Goal: Transaction & Acquisition: Subscribe to service/newsletter

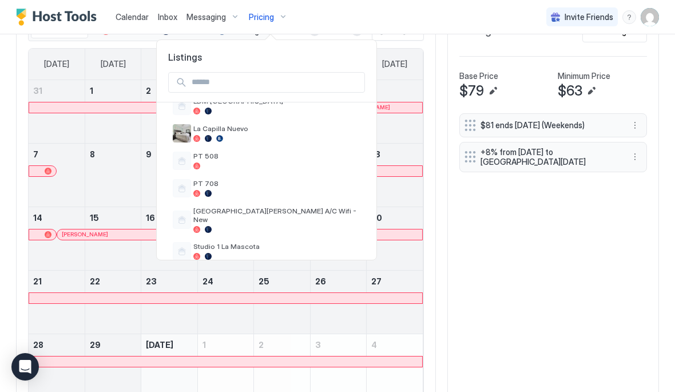
scroll to position [350, 0]
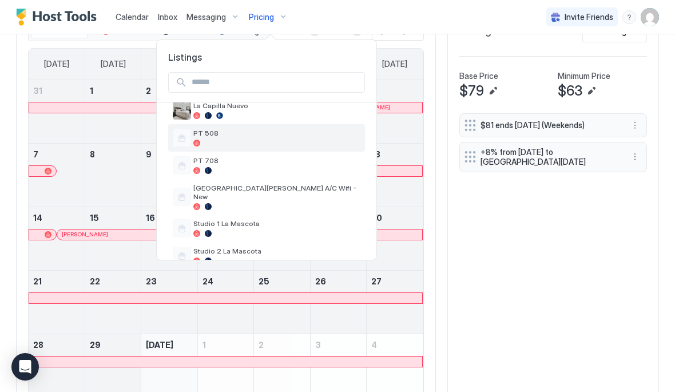
click at [266, 144] on div at bounding box center [276, 143] width 167 height 7
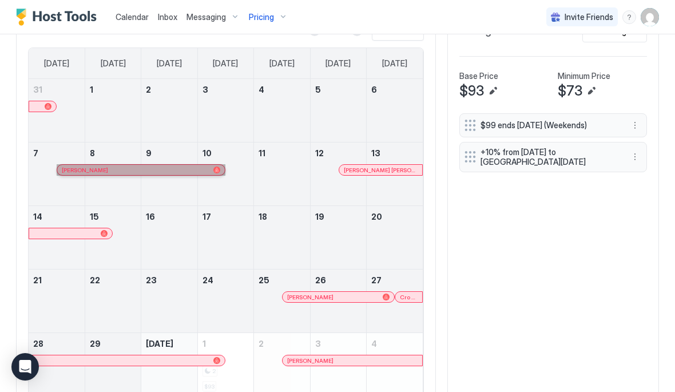
click at [58, 166] on link "[PERSON_NAME]" at bounding box center [141, 169] width 169 height 11
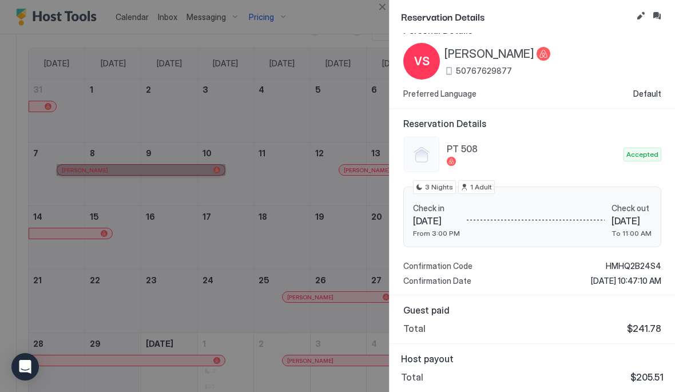
scroll to position [17, 0]
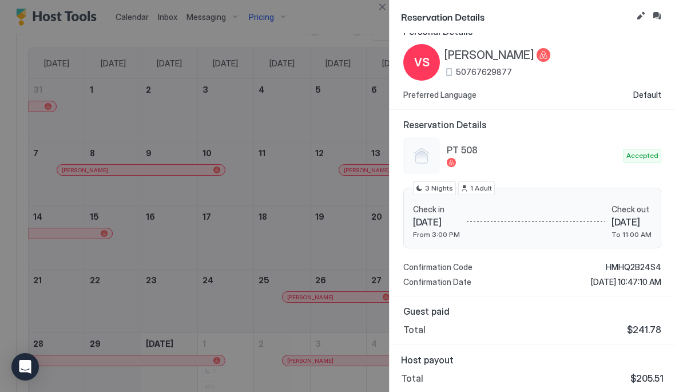
click at [366, 136] on div at bounding box center [337, 196] width 675 height 392
click at [360, 173] on div at bounding box center [337, 196] width 675 height 392
click at [361, 169] on div at bounding box center [337, 196] width 675 height 392
click at [347, 136] on div at bounding box center [337, 196] width 675 height 392
click at [355, 228] on div at bounding box center [337, 196] width 675 height 392
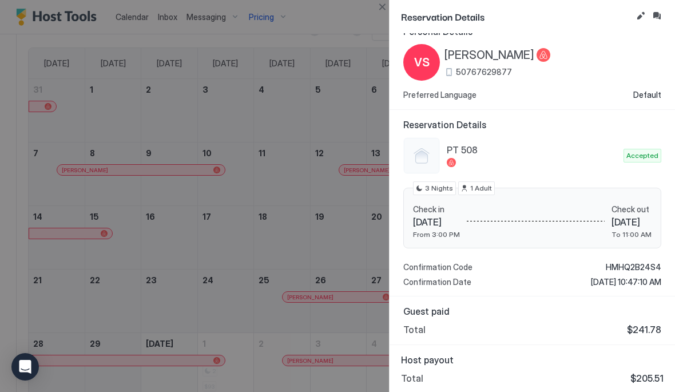
click at [344, 209] on div at bounding box center [337, 196] width 675 height 392
click at [363, 104] on div at bounding box center [337, 196] width 675 height 392
click at [358, 122] on div at bounding box center [337, 196] width 675 height 392
click at [389, 7] on button "Close" at bounding box center [382, 7] width 14 height 14
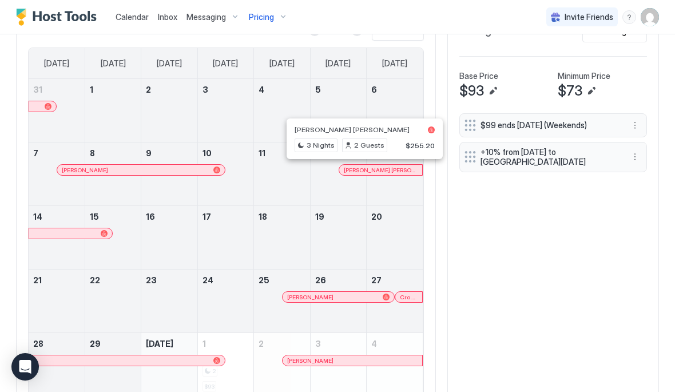
click at [358, 169] on div at bounding box center [357, 169] width 9 height 9
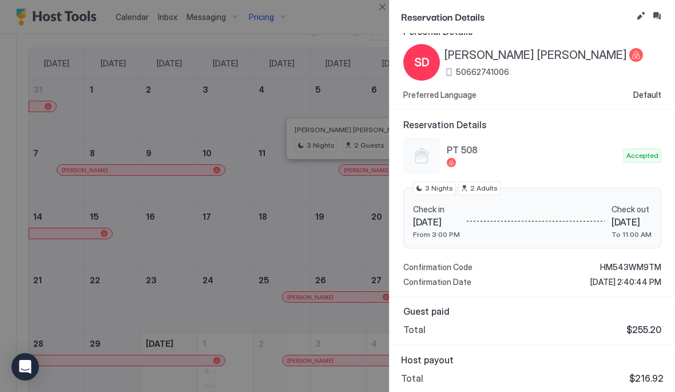
click at [359, 103] on div at bounding box center [337, 196] width 675 height 392
click at [385, 7] on button "Close" at bounding box center [382, 7] width 14 height 14
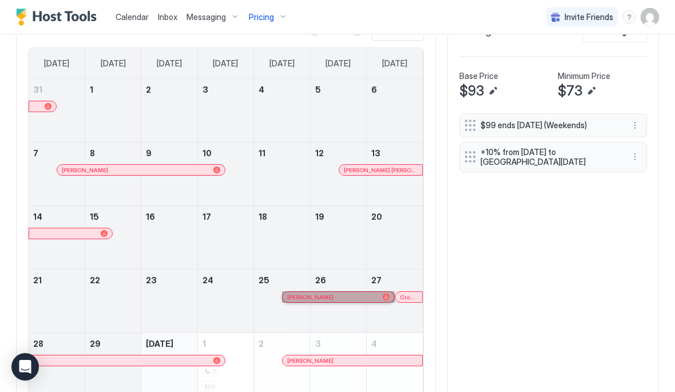
click at [298, 291] on link "[PERSON_NAME]" at bounding box center [338, 296] width 113 height 11
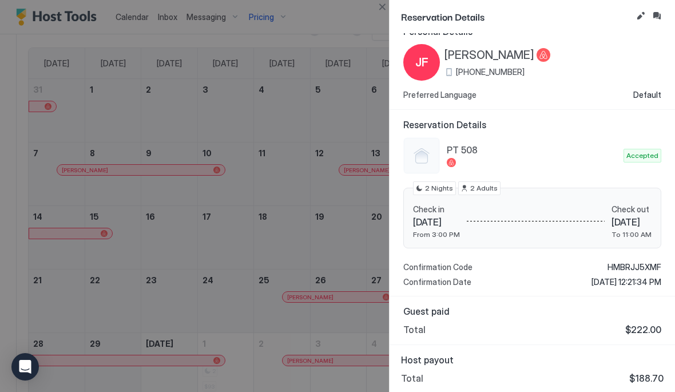
click at [386, 6] on button "Close" at bounding box center [382, 7] width 14 height 14
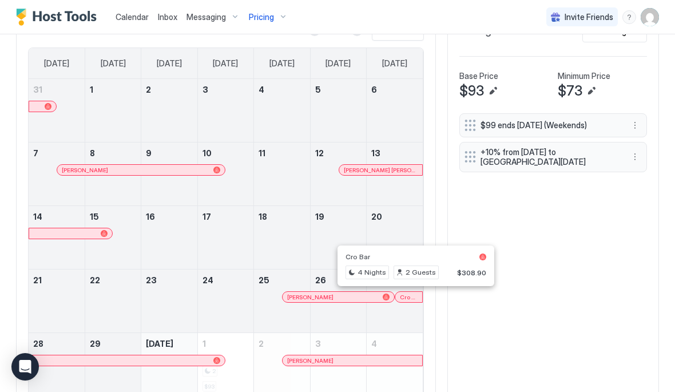
click at [398, 330] on div "27 Cro Bar" at bounding box center [395, 301] width 56 height 63
click at [410, 296] on div at bounding box center [409, 296] width 9 height 9
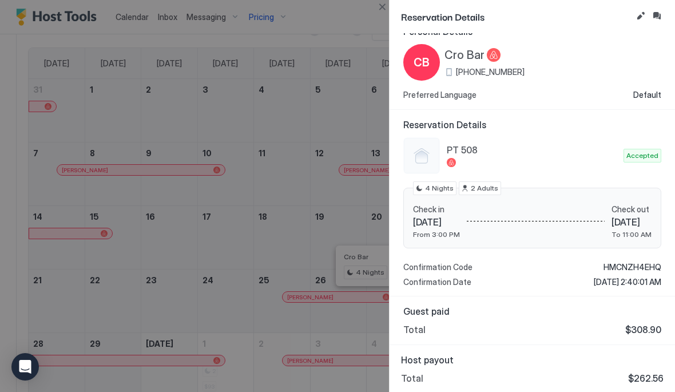
click at [383, 5] on button "Close" at bounding box center [382, 7] width 14 height 14
